Goal: Register for event/course

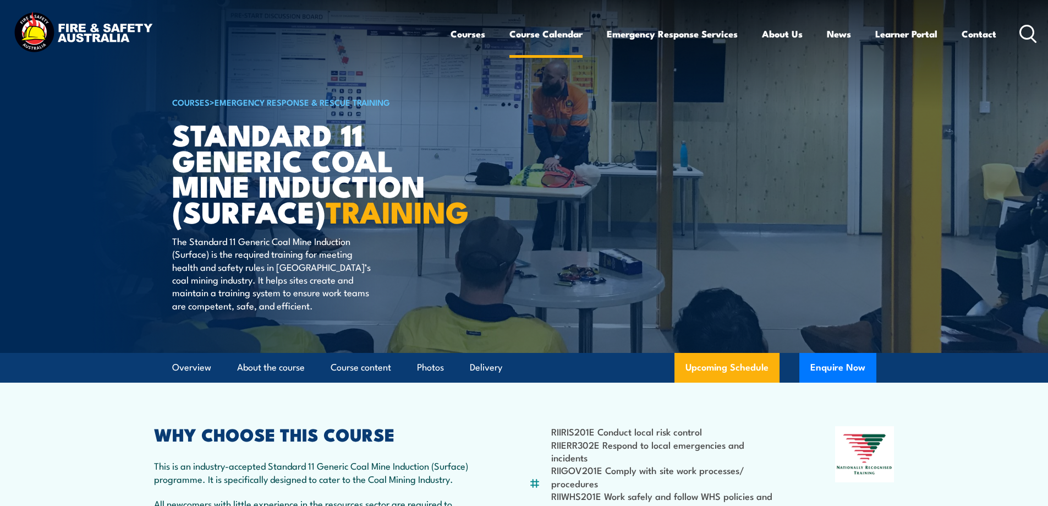
click at [553, 38] on link "Course Calendar" at bounding box center [545, 33] width 73 height 29
click at [536, 32] on link "Course Calendar" at bounding box center [545, 33] width 73 height 29
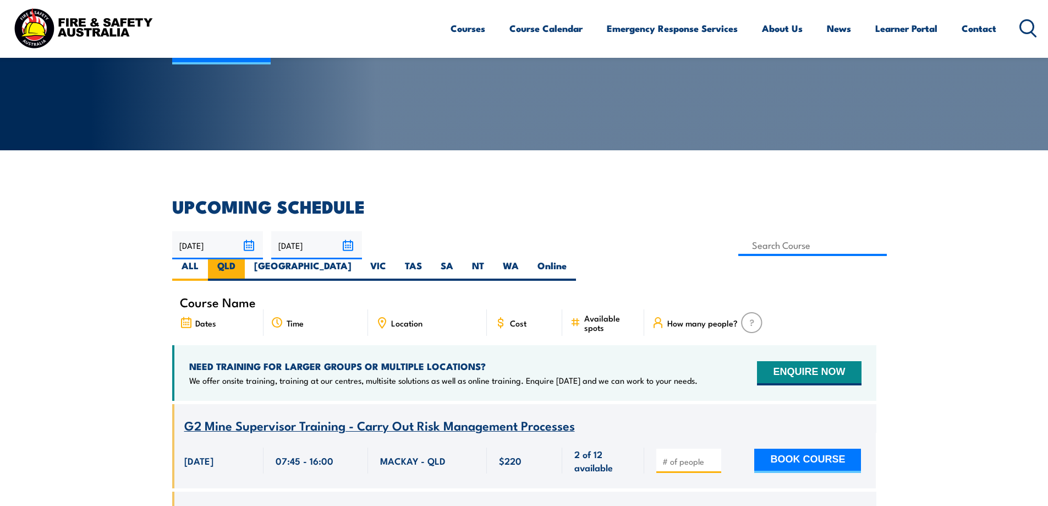
scroll to position [165, 0]
click at [361, 259] on label "[GEOGRAPHIC_DATA]" at bounding box center [303, 269] width 116 height 21
click at [359, 259] on input "[GEOGRAPHIC_DATA]" at bounding box center [355, 262] width 7 height 7
radio input "true"
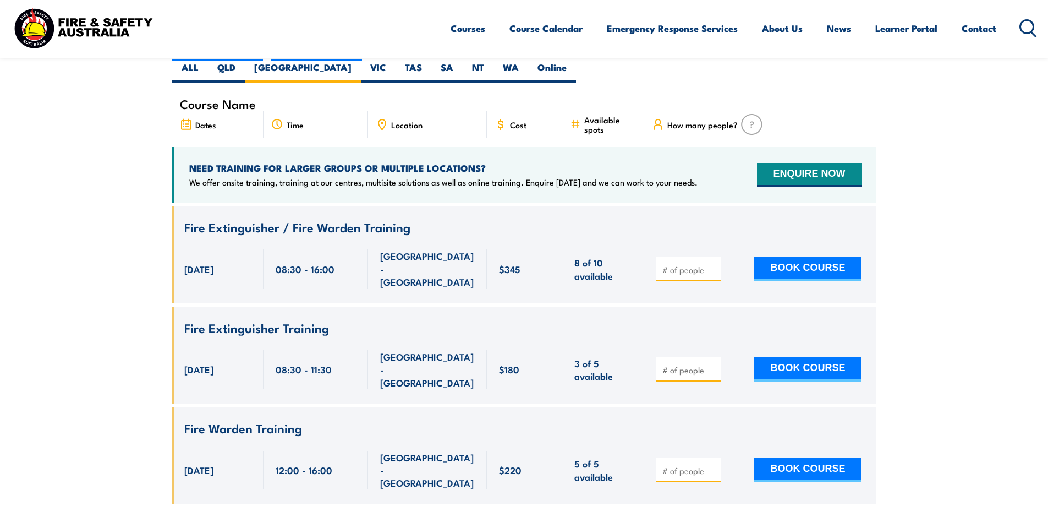
scroll to position [198, 0]
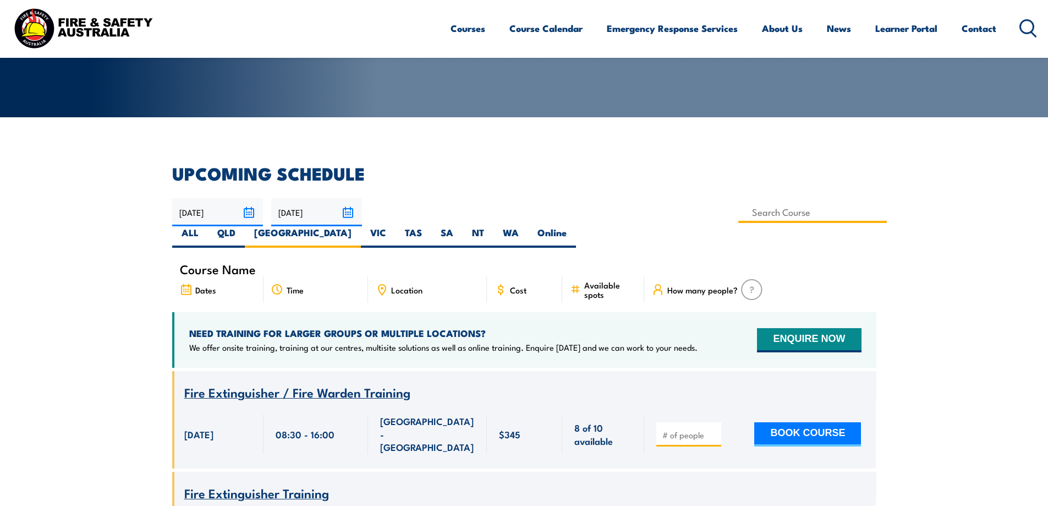
click at [738, 216] on input at bounding box center [812, 211] width 149 height 21
type input "Standard 11 Generic Coal Mine Induction (Surface) Training"
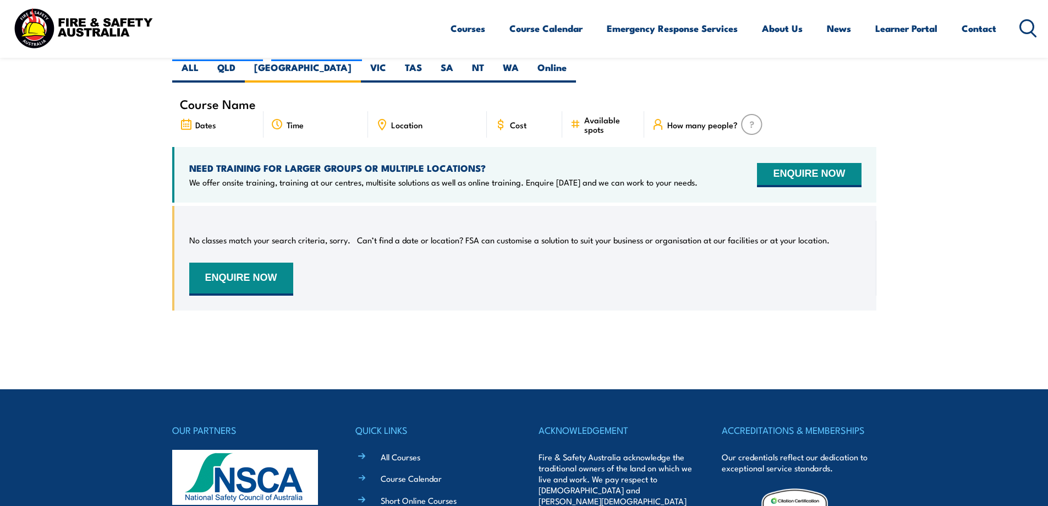
scroll to position [143, 0]
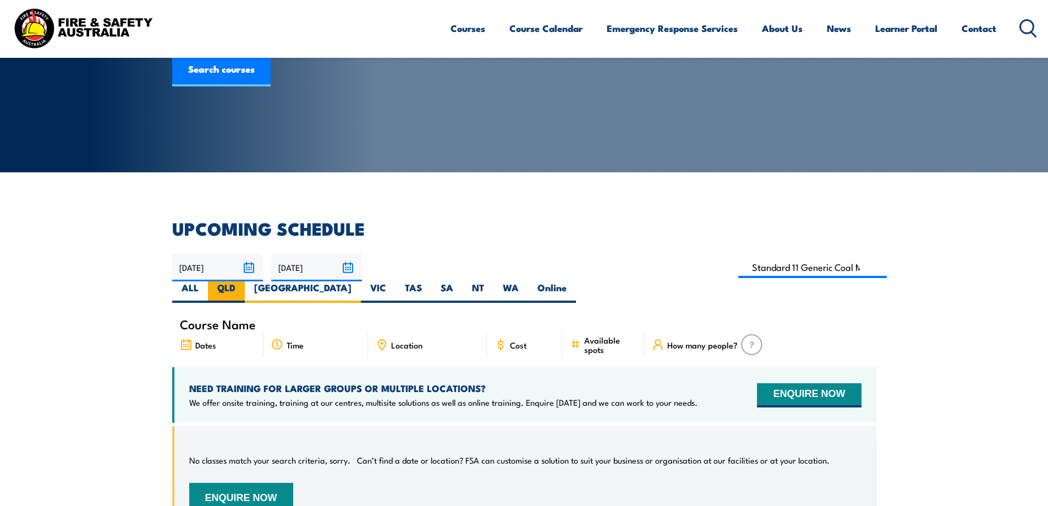
click at [245, 281] on label "QLD" at bounding box center [226, 291] width 37 height 21
click at [243, 281] on input "QLD" at bounding box center [238, 284] width 7 height 7
radio input "true"
